Goal: Task Accomplishment & Management: Complete application form

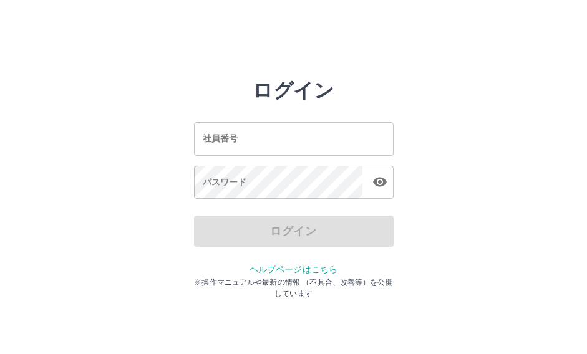
click at [301, 157] on div "社員番号 社員番号 パスワード パスワード" at bounding box center [294, 158] width 200 height 113
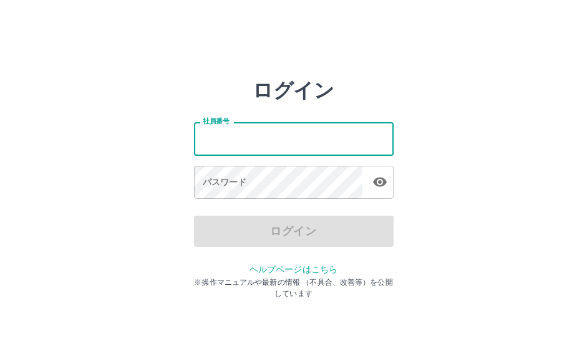
click at [300, 140] on input "社員番号" at bounding box center [294, 138] width 200 height 33
type input "*******"
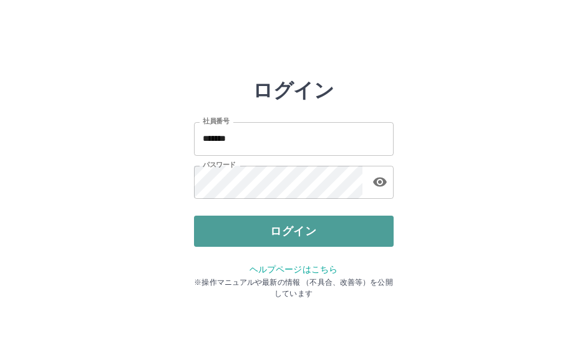
click at [323, 228] on button "ログイン" at bounding box center [294, 231] width 200 height 31
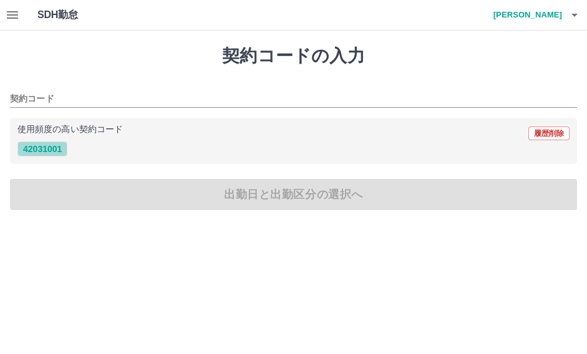
click at [59, 150] on button "42031001" at bounding box center [42, 149] width 50 height 15
type input "********"
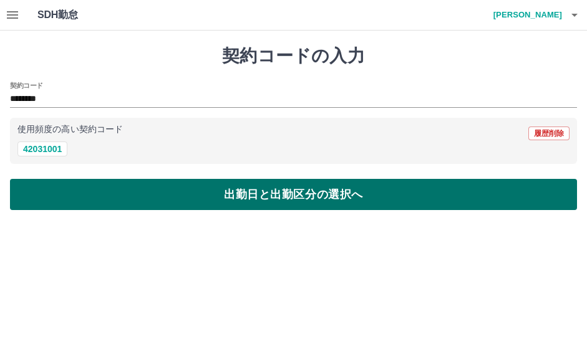
click at [240, 182] on button "出勤日と出勤区分の選択へ" at bounding box center [293, 194] width 567 height 31
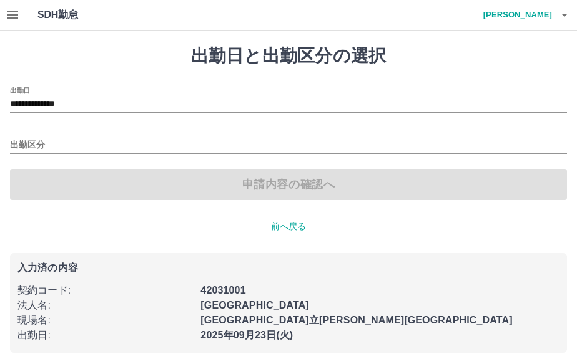
click at [155, 137] on div "出勤区分" at bounding box center [288, 141] width 557 height 26
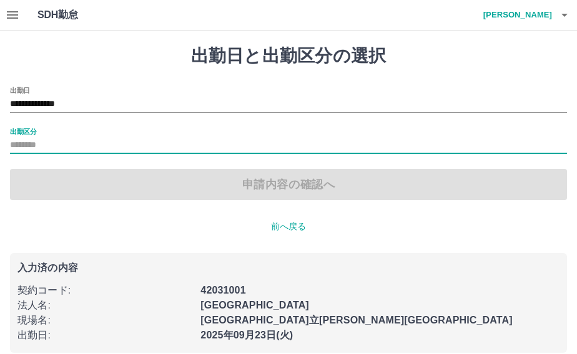
click at [120, 147] on input "出勤区分" at bounding box center [288, 146] width 557 height 16
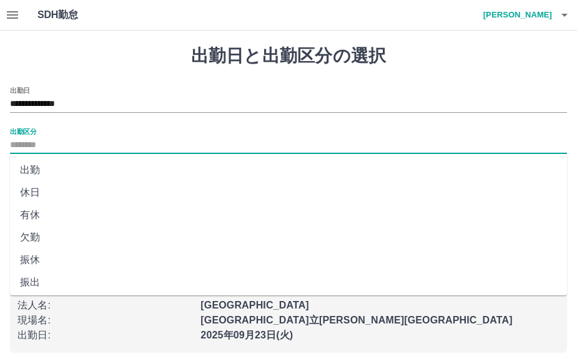
drag, startPoint x: 124, startPoint y: 165, endPoint x: 131, endPoint y: 167, distance: 7.9
click at [124, 165] on li "出勤" at bounding box center [288, 170] width 557 height 22
type input "**"
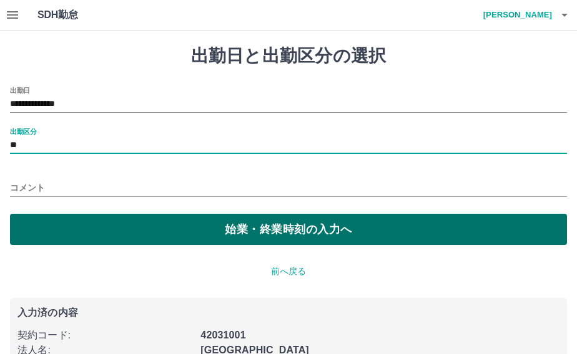
click at [255, 215] on button "始業・終業時刻の入力へ" at bounding box center [288, 229] width 557 height 31
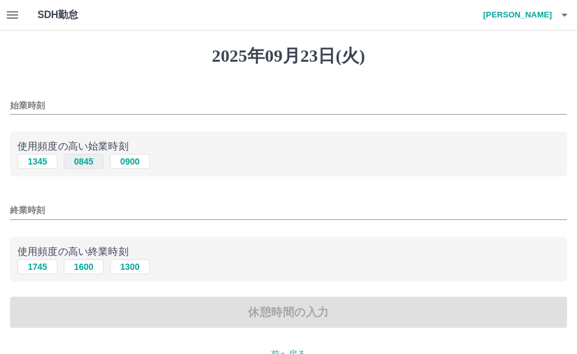
click at [83, 160] on button "0845" at bounding box center [84, 161] width 40 height 15
type input "****"
drag, startPoint x: 36, startPoint y: 271, endPoint x: 216, endPoint y: 233, distance: 183.6
click at [38, 270] on button "1745" at bounding box center [37, 267] width 40 height 15
type input "****"
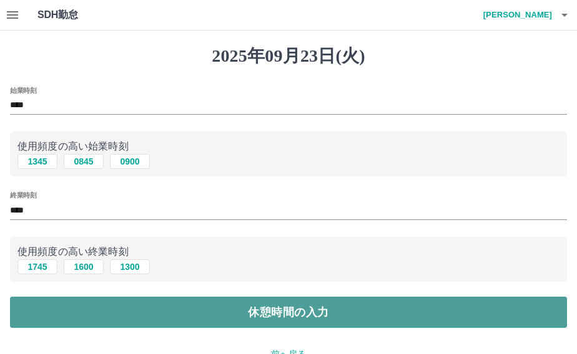
click at [309, 315] on button "休憩時間の入力" at bounding box center [288, 312] width 557 height 31
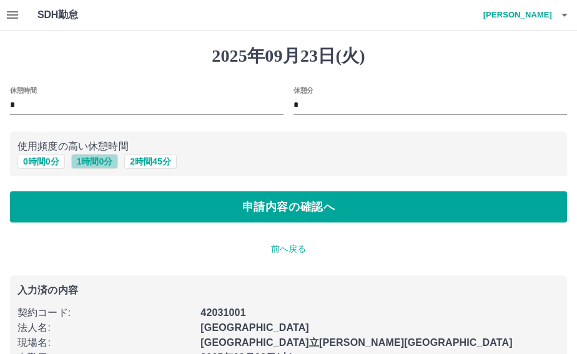
drag, startPoint x: 91, startPoint y: 163, endPoint x: 200, endPoint y: 196, distance: 113.3
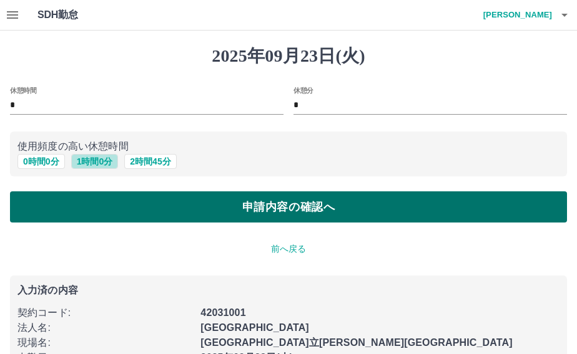
click at [92, 163] on button "1 時間 0 分" at bounding box center [94, 161] width 47 height 15
type input "*"
click at [223, 210] on button "申請内容の確認へ" at bounding box center [288, 207] width 557 height 31
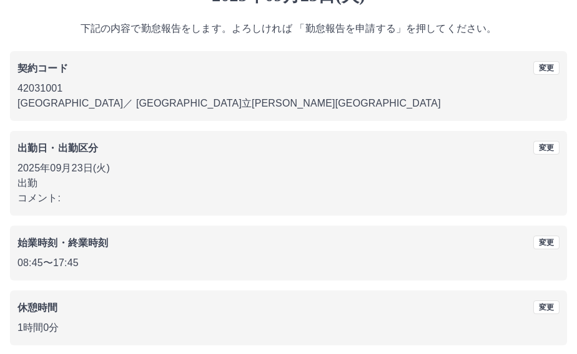
scroll to position [113, 0]
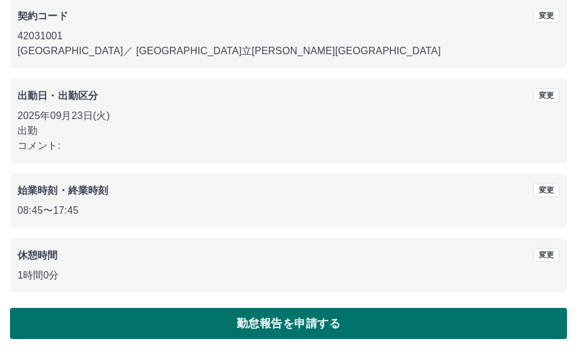
click at [326, 326] on button "勤怠報告を申請する" at bounding box center [288, 323] width 557 height 31
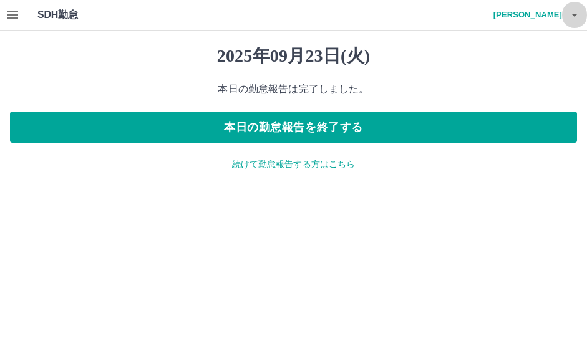
click at [575, 11] on icon "button" at bounding box center [574, 14] width 15 height 15
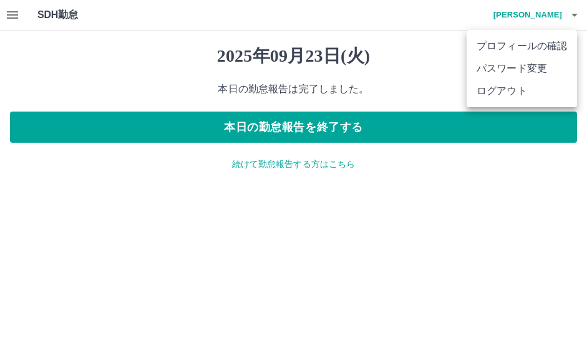
click at [500, 89] on li "ログアウト" at bounding box center [522, 91] width 110 height 22
